Goal: Unclear

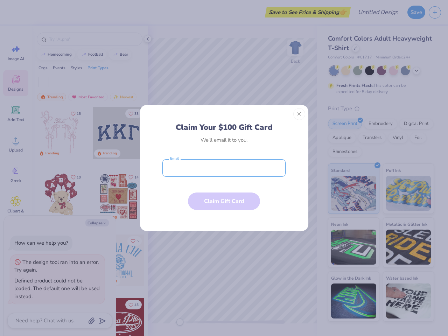
type textarea "x"
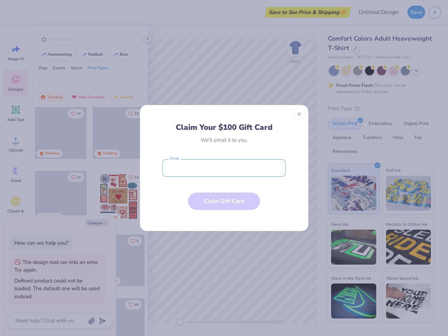
click at [224, 168] on input "email" at bounding box center [224, 168] width 123 height 18
click at [299, 114] on button "Close" at bounding box center [300, 114] width 12 height 12
